Goal: Task Accomplishment & Management: Manage account settings

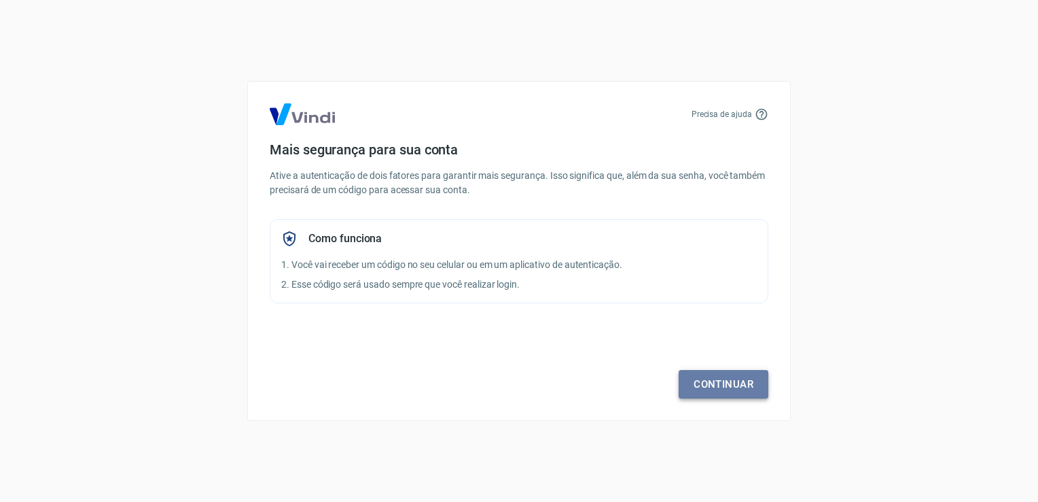
click at [726, 374] on link "Continuar" at bounding box center [724, 384] width 90 height 29
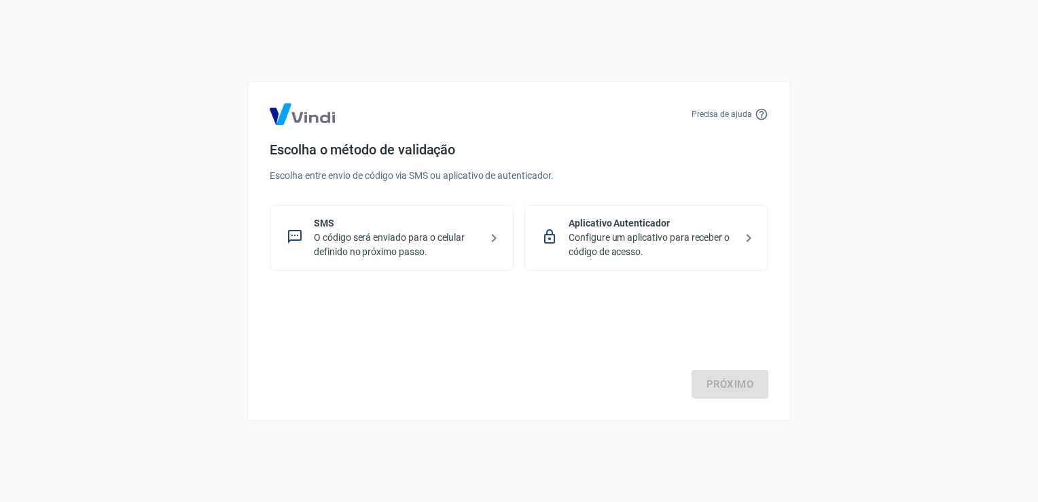
click at [491, 226] on div "SMS O código será enviado para o celular definido no próximo passo." at bounding box center [392, 238] width 244 height 66
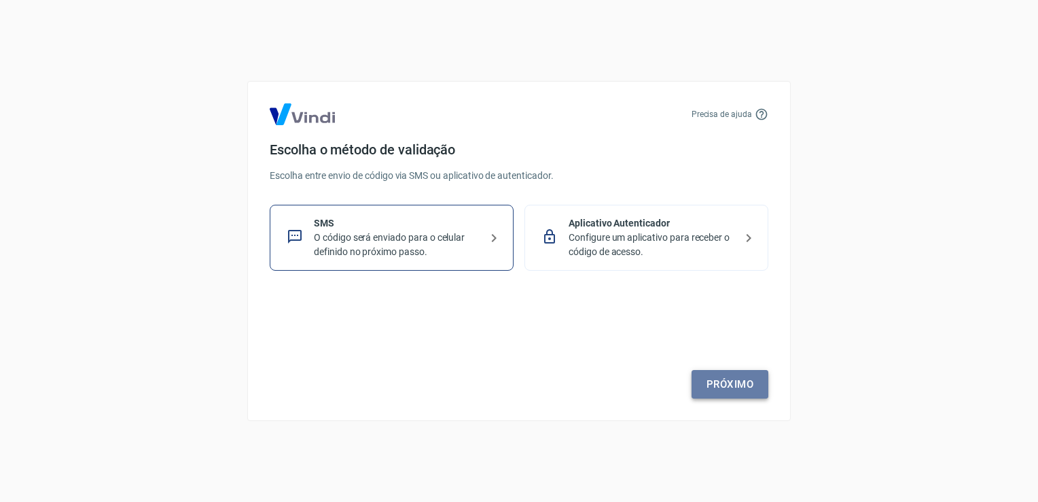
click at [739, 385] on link "Próximo" at bounding box center [730, 384] width 77 height 29
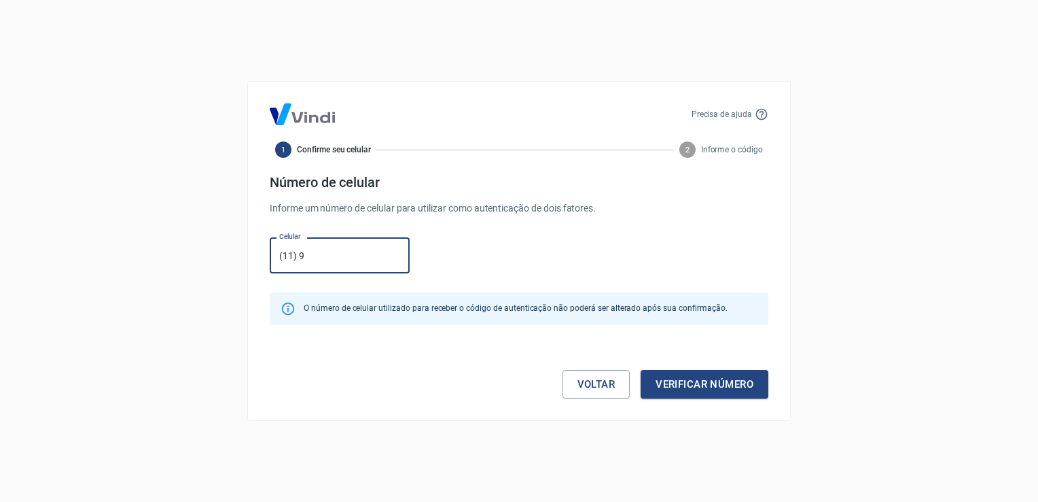
click at [586, 279] on form "Número de celular Informe um número de celular para utilizar como autenticação …" at bounding box center [519, 286] width 499 height 224
click at [362, 249] on input "(11) 9" at bounding box center [340, 255] width 140 height 36
type input "[PHONE_NUMBER]"
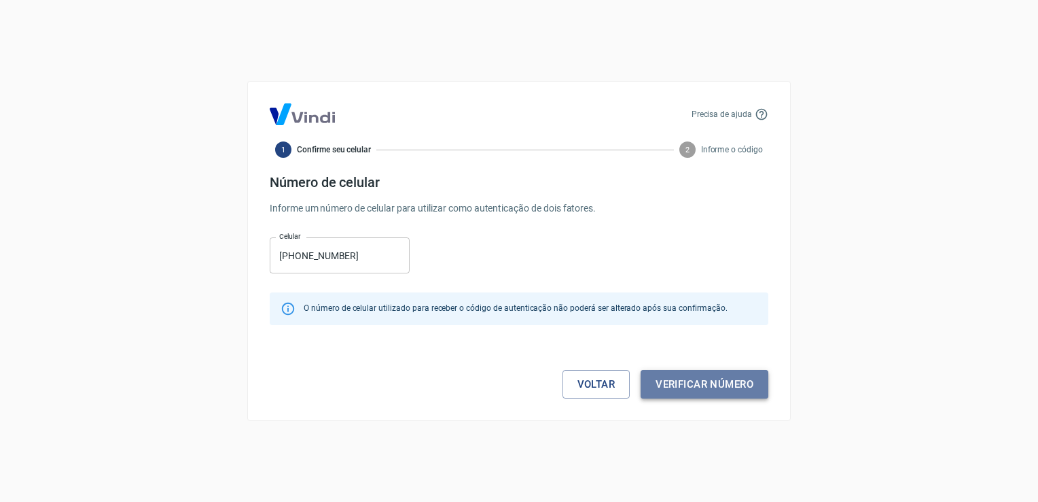
click at [754, 387] on button "Verificar número" at bounding box center [705, 384] width 128 height 29
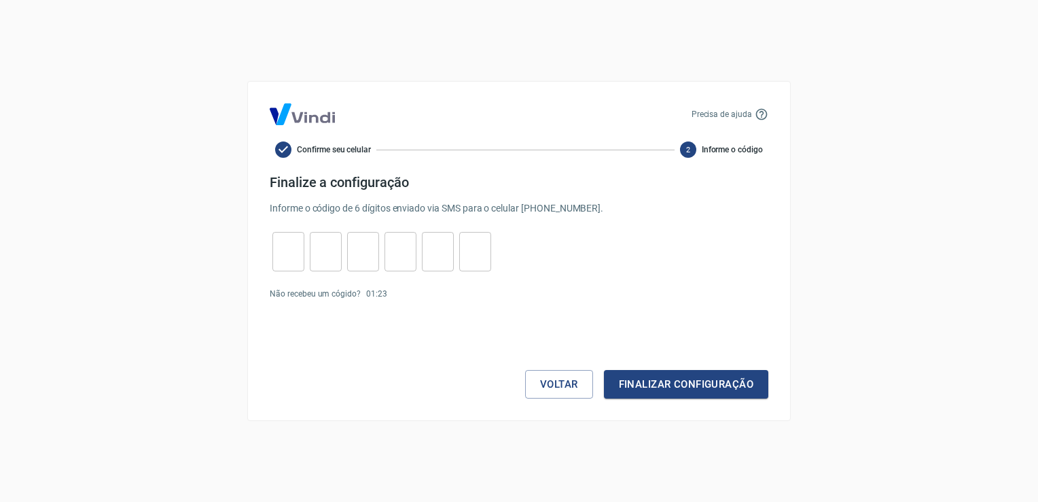
click at [296, 250] on input "tel" at bounding box center [289, 251] width 32 height 29
type input "7"
type input "2"
type input "6"
type input "1"
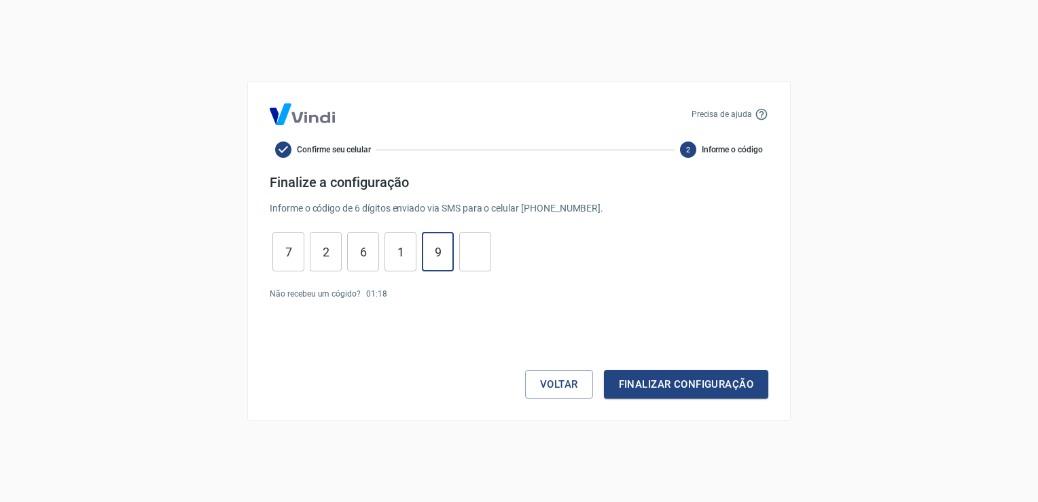
type input "9"
type input "7"
click at [708, 375] on button "Finalizar configuração" at bounding box center [686, 384] width 164 height 29
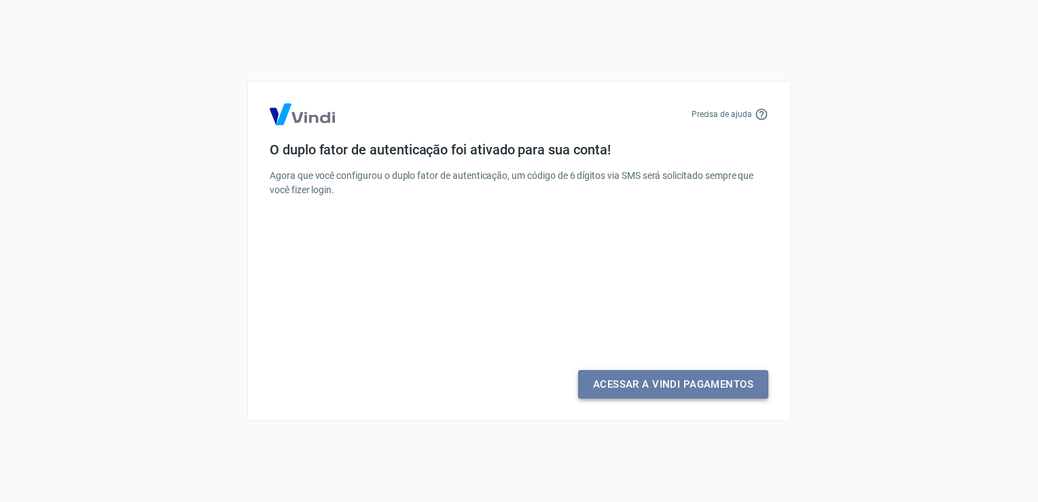
click at [678, 387] on link "Acessar a Vindi Pagamentos" at bounding box center [673, 384] width 190 height 29
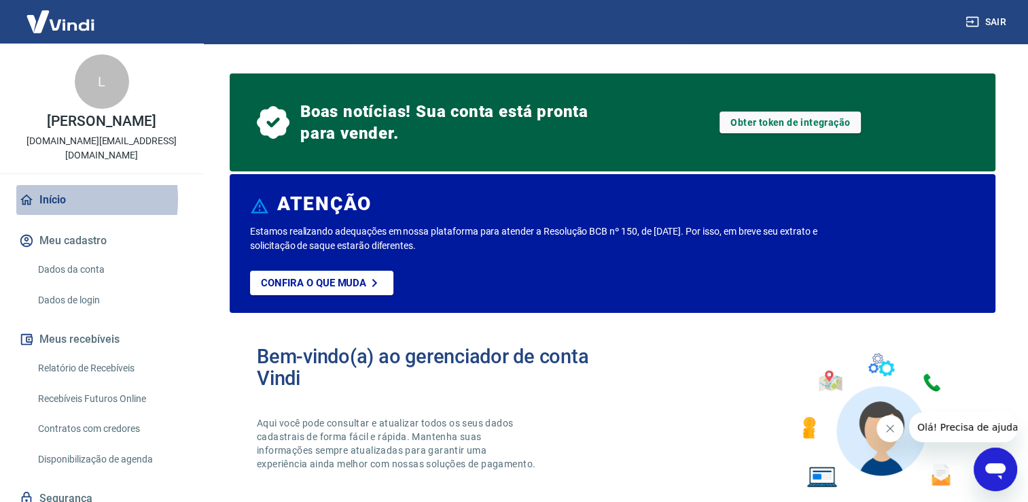
click at [38, 198] on link "Início" at bounding box center [101, 200] width 171 height 30
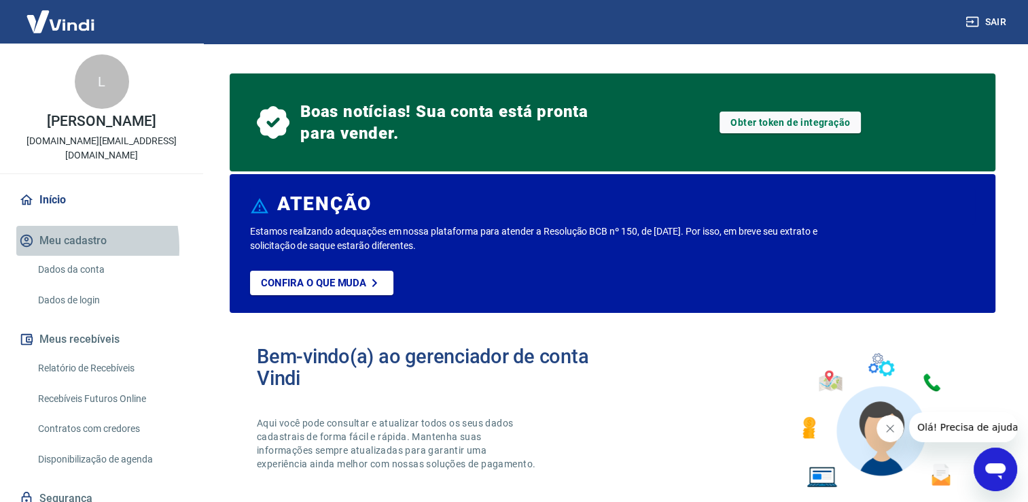
click at [42, 247] on button "Meu cadastro" at bounding box center [101, 241] width 171 height 30
click at [50, 245] on button "Meu cadastro" at bounding box center [101, 241] width 171 height 30
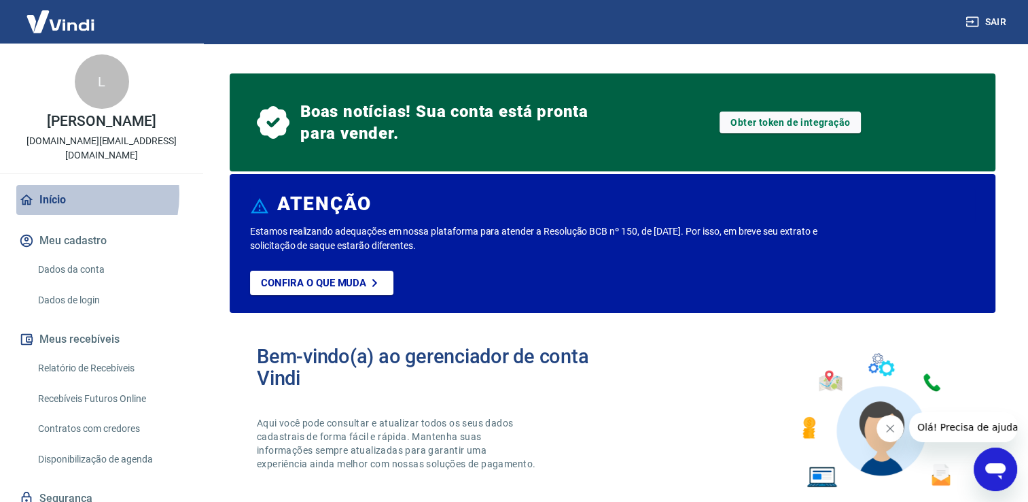
click at [63, 194] on link "Início" at bounding box center [101, 200] width 171 height 30
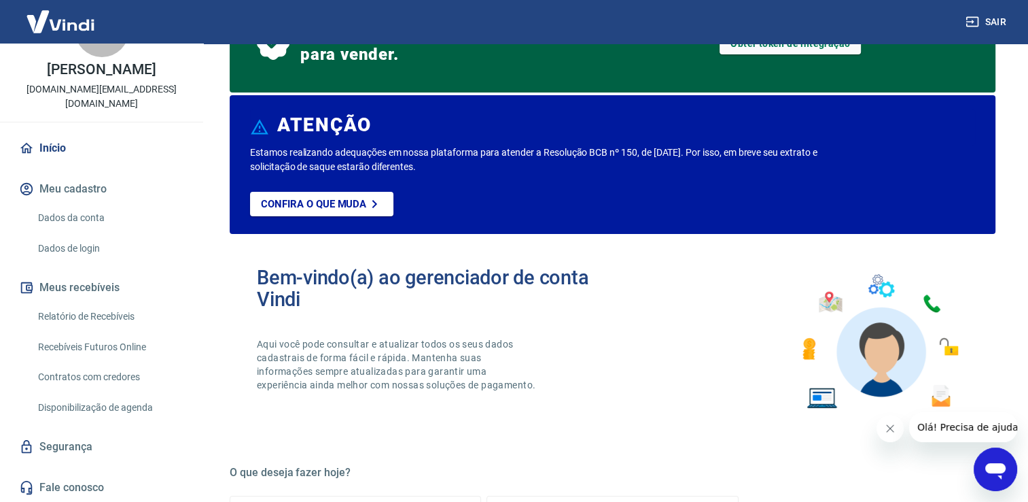
scroll to position [136, 0]
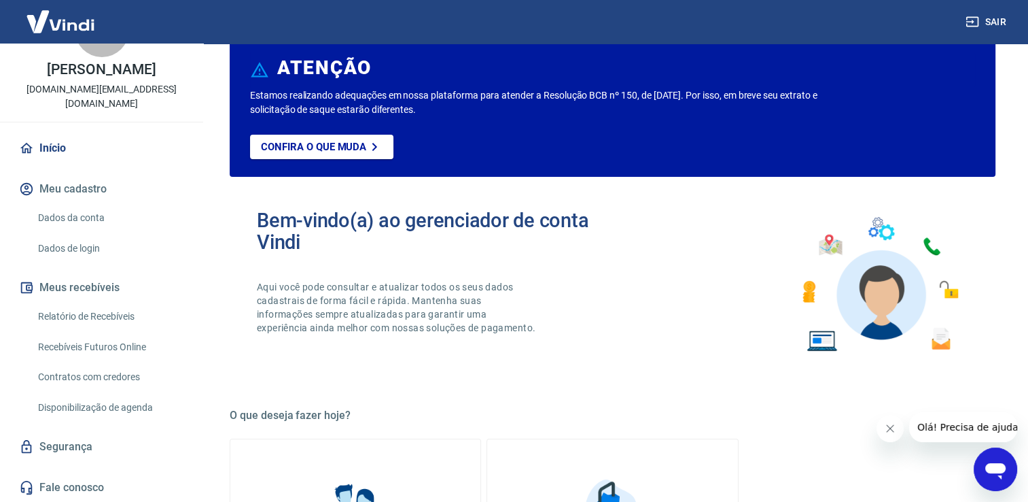
click at [82, 243] on link "Dados de login" at bounding box center [110, 248] width 154 height 28
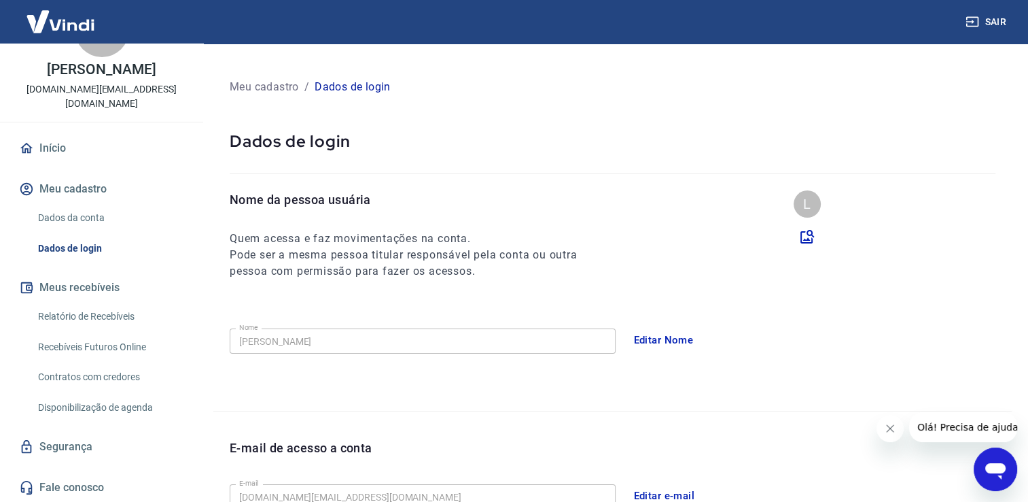
click at [87, 208] on link "Dados da conta" at bounding box center [110, 218] width 154 height 28
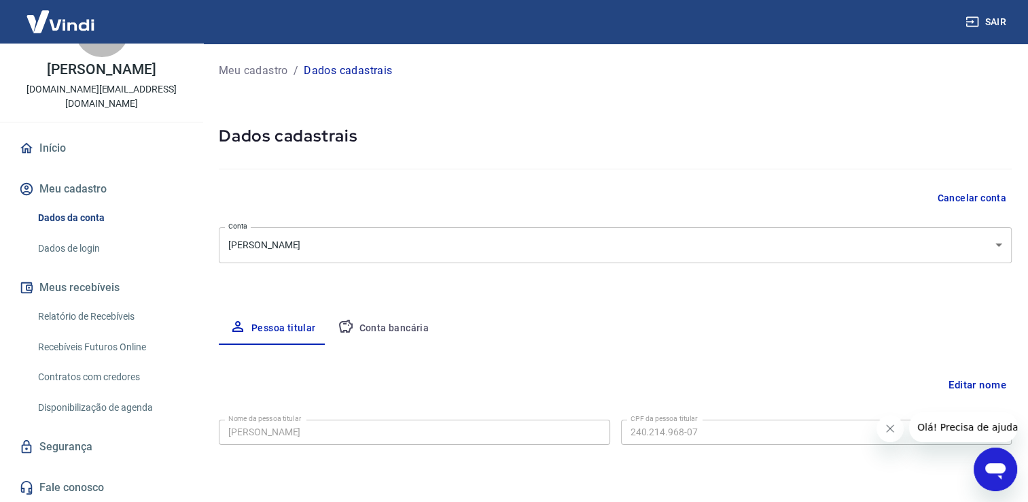
select select "SP"
select select "business"
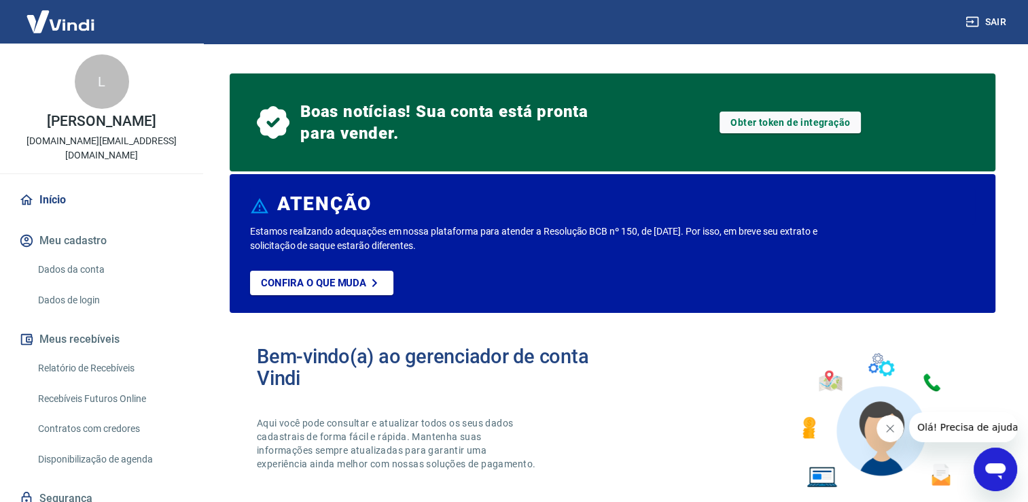
click at [88, 209] on link "Início" at bounding box center [101, 200] width 171 height 30
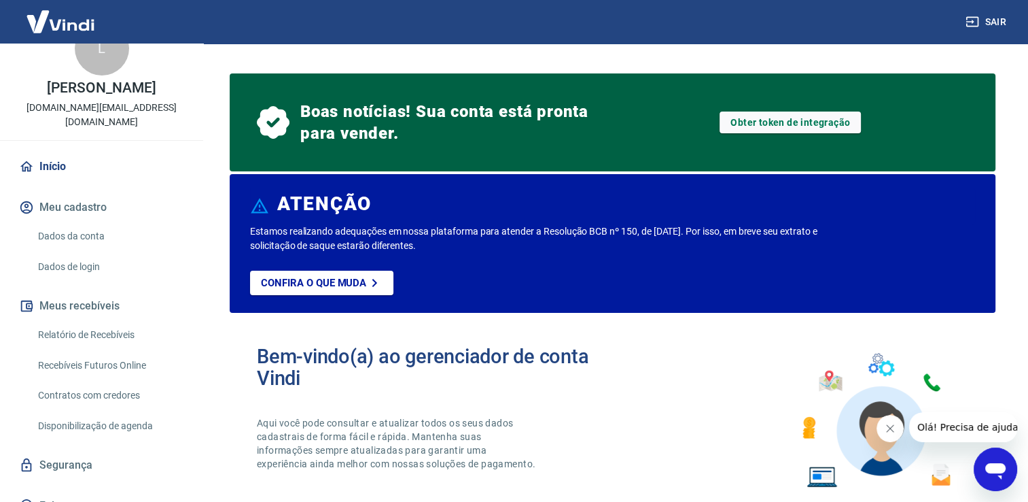
scroll to position [52, 0]
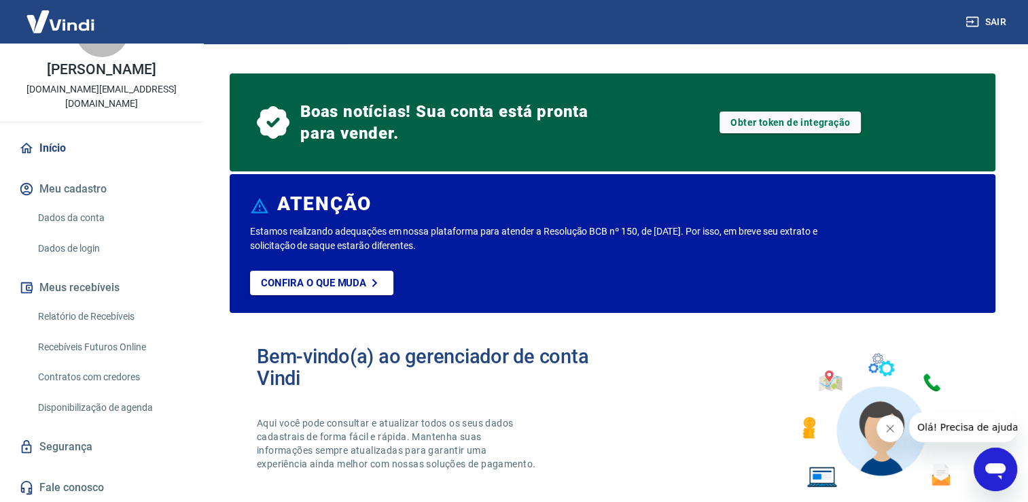
click at [95, 406] on link "Disponibilização de agenda" at bounding box center [110, 408] width 154 height 28
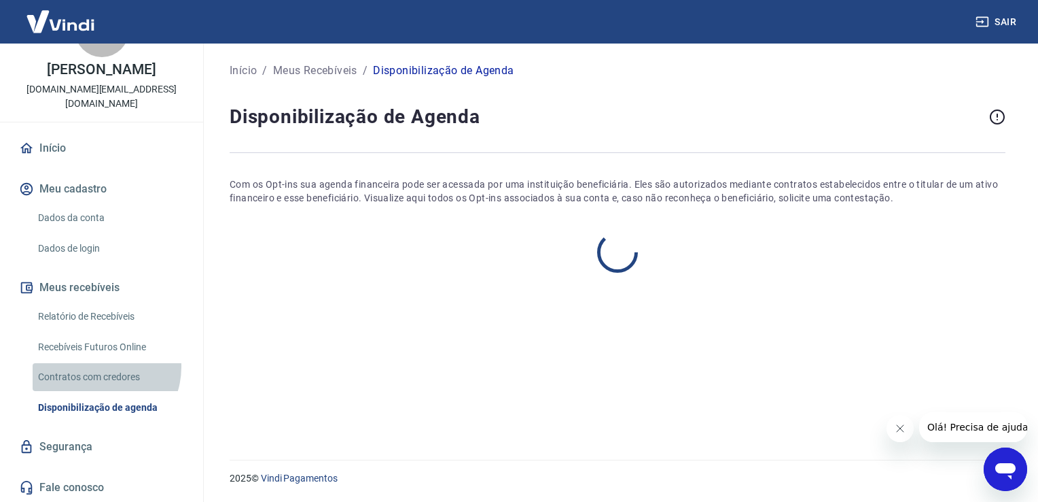
click at [97, 366] on link "Contratos com credores" at bounding box center [110, 377] width 154 height 28
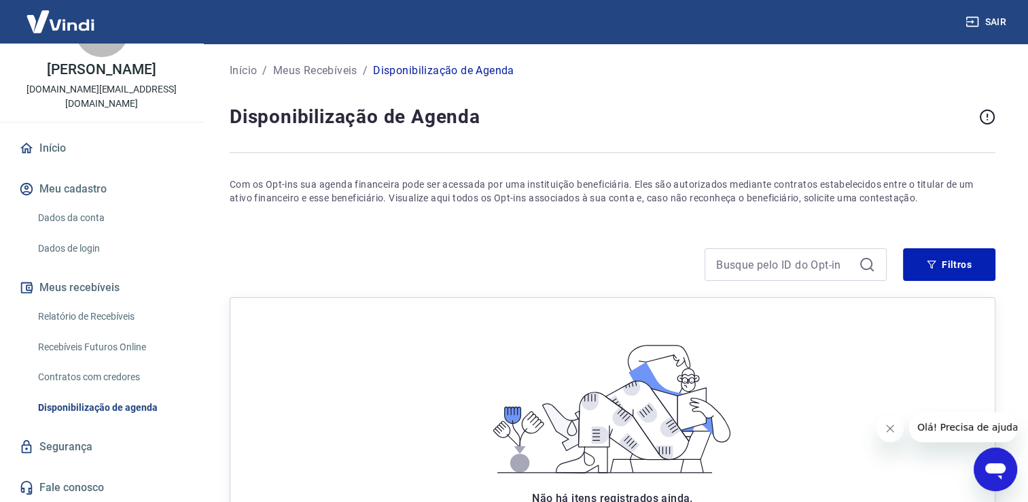
click at [95, 351] on link "Recebíveis Futuros Online" at bounding box center [110, 347] width 154 height 28
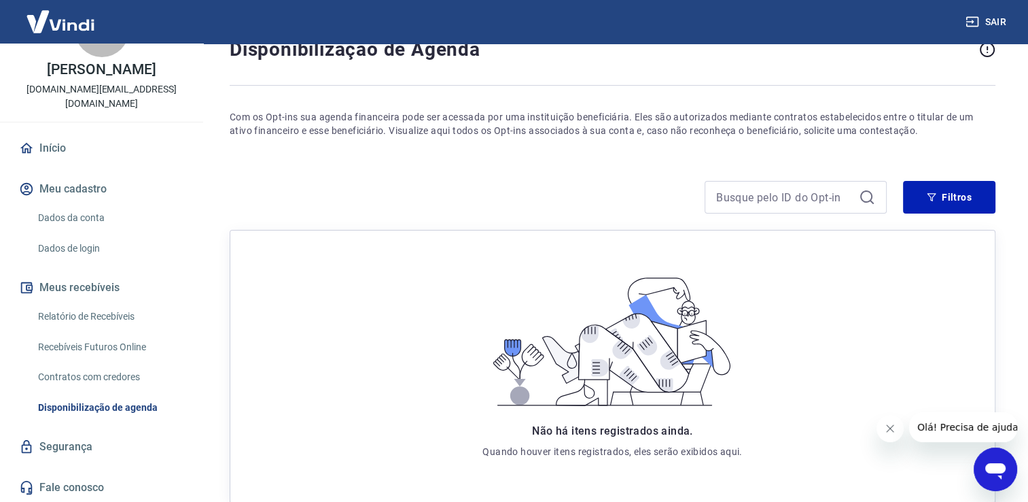
scroll to position [68, 0]
